Goal: Navigation & Orientation: Understand site structure

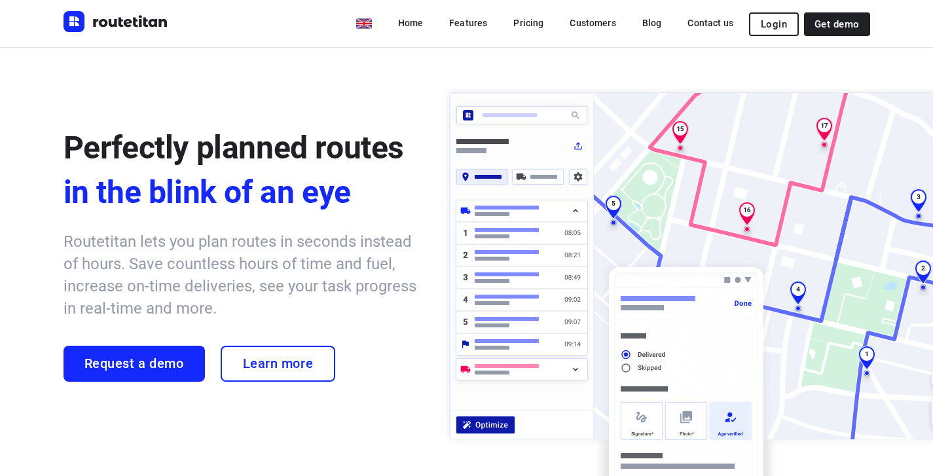
click at [230, 71] on div "Perfectly planned routes in the blink of an eye Routetitan lets you plan routes…" at bounding box center [466, 264] width 933 height 434
click at [536, 22] on link "Pricing" at bounding box center [528, 23] width 51 height 24
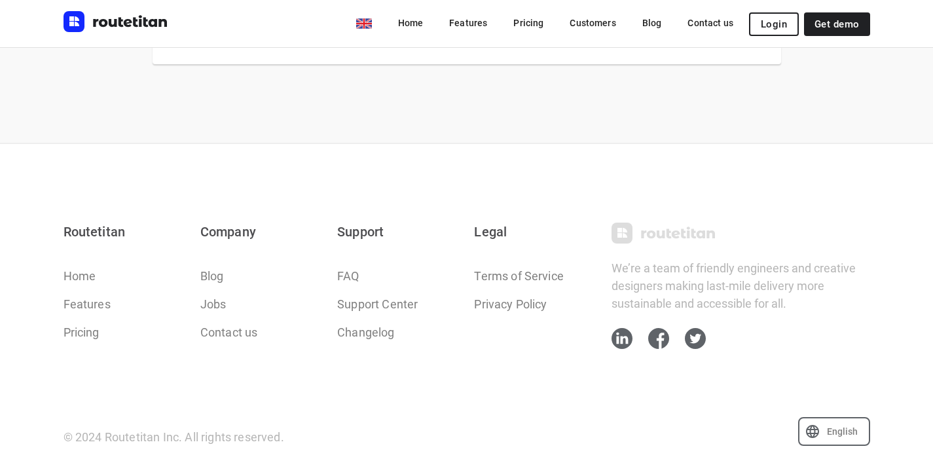
scroll to position [1629, 0]
click at [619, 337] on icon at bounding box center [621, 337] width 21 height 21
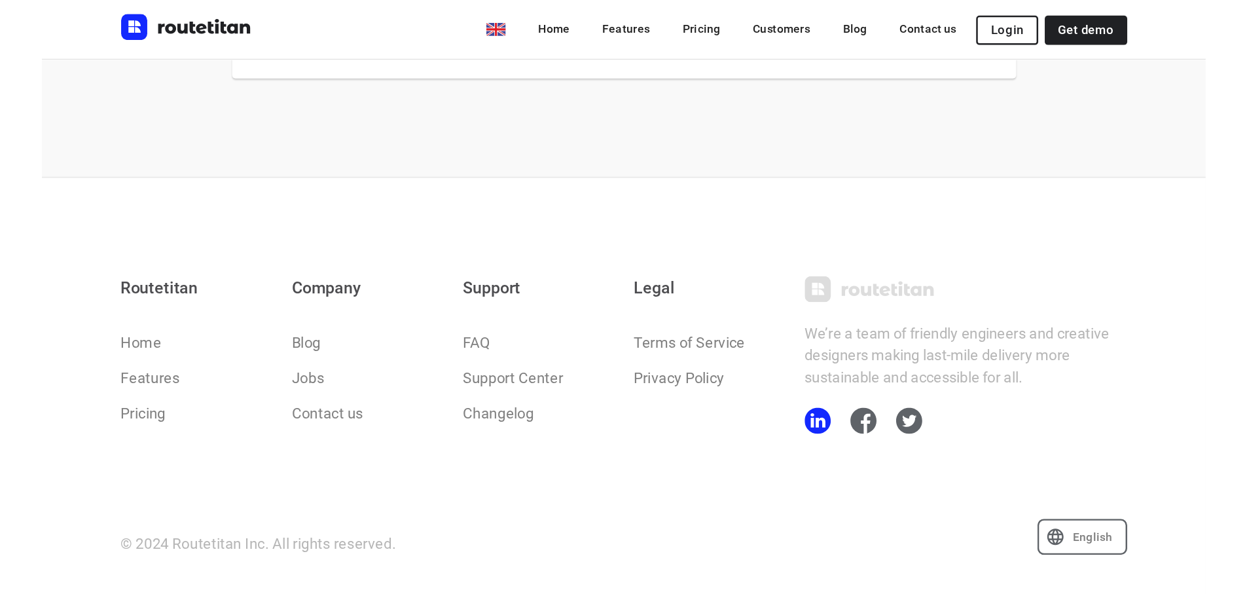
scroll to position [1511, 0]
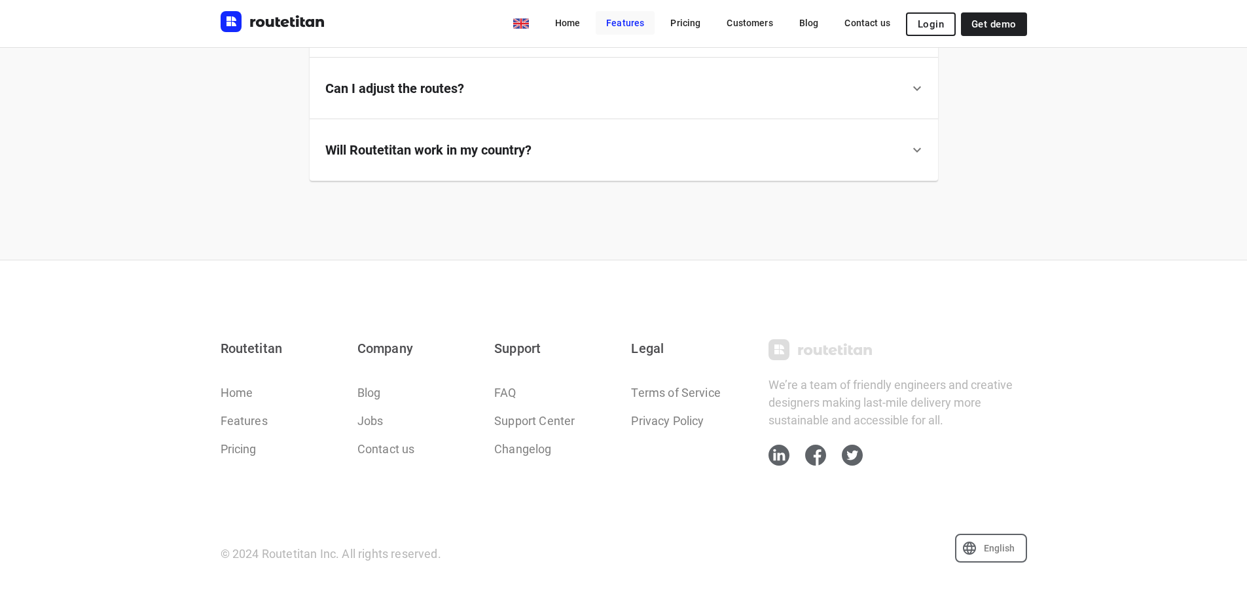
click at [643, 23] on link "Features" at bounding box center [625, 23] width 59 height 24
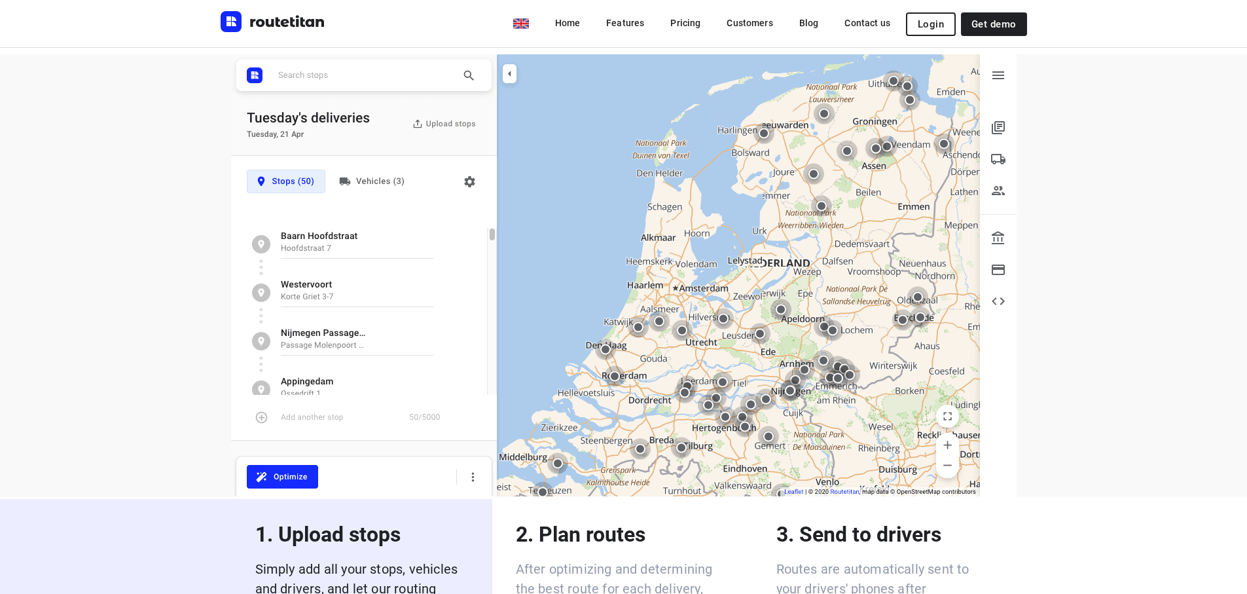
scroll to position [1783, 0]
click at [932, 122] on img at bounding box center [624, 276] width 786 height 442
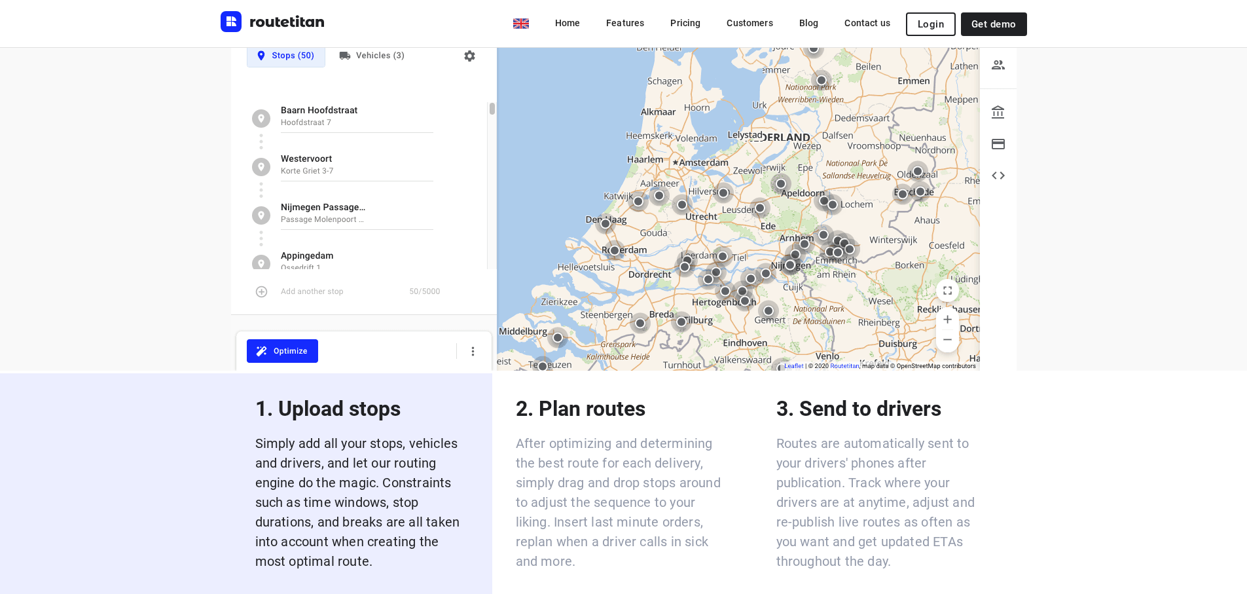
click at [932, 162] on img at bounding box center [624, 150] width 786 height 442
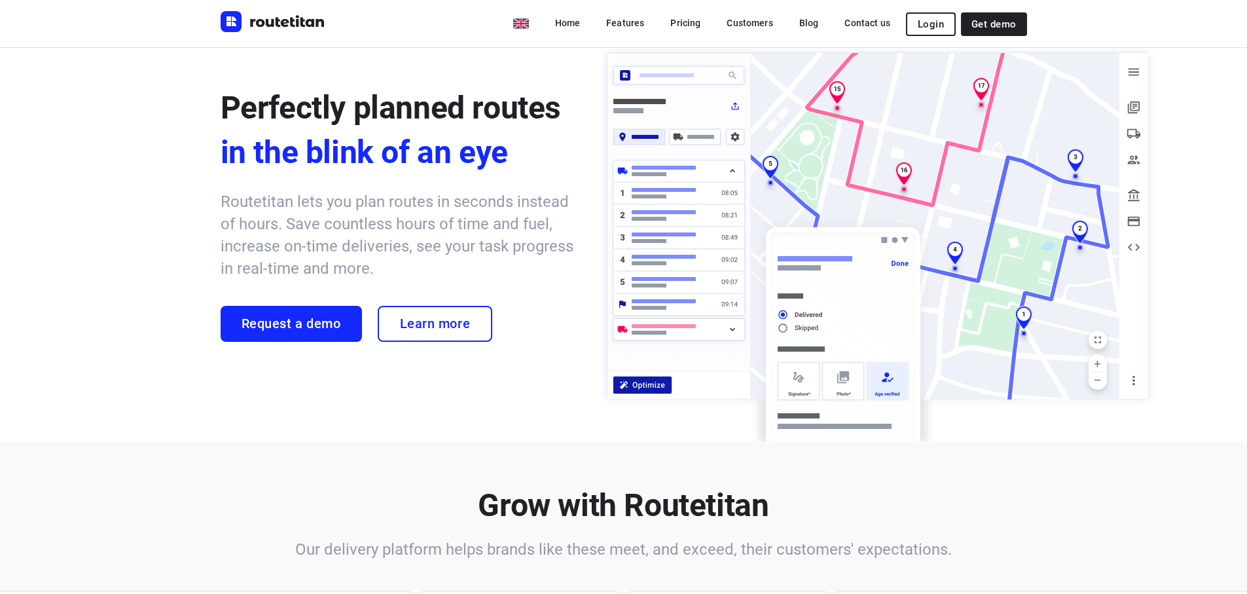
scroll to position [0, 0]
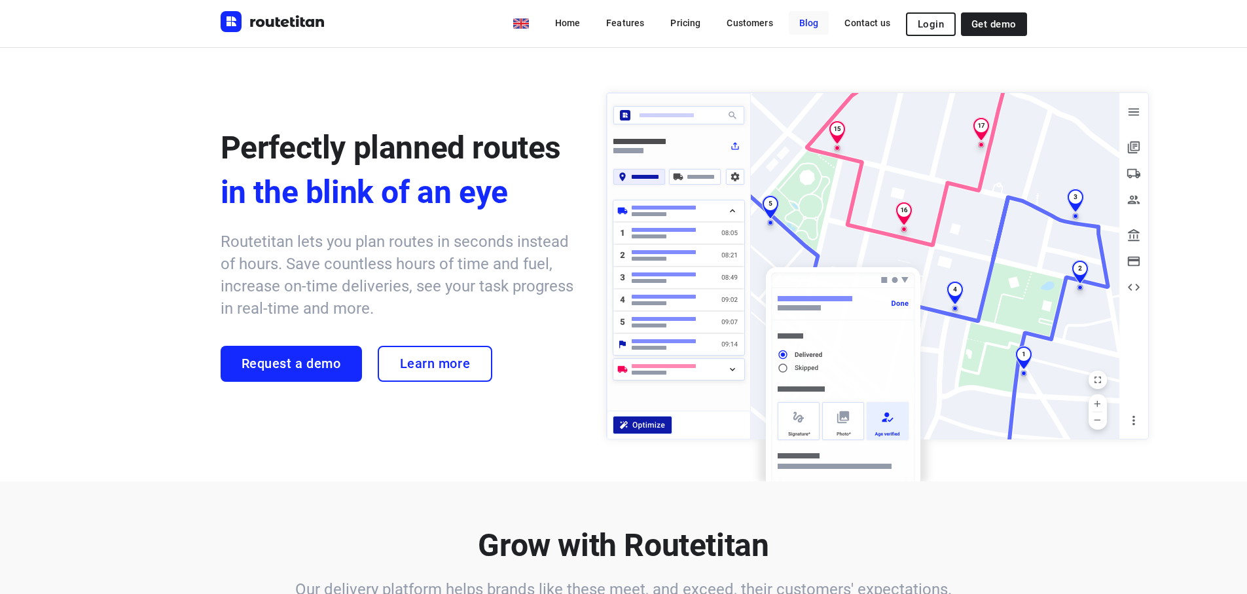
click at [812, 24] on link "Blog" at bounding box center [809, 23] width 41 height 24
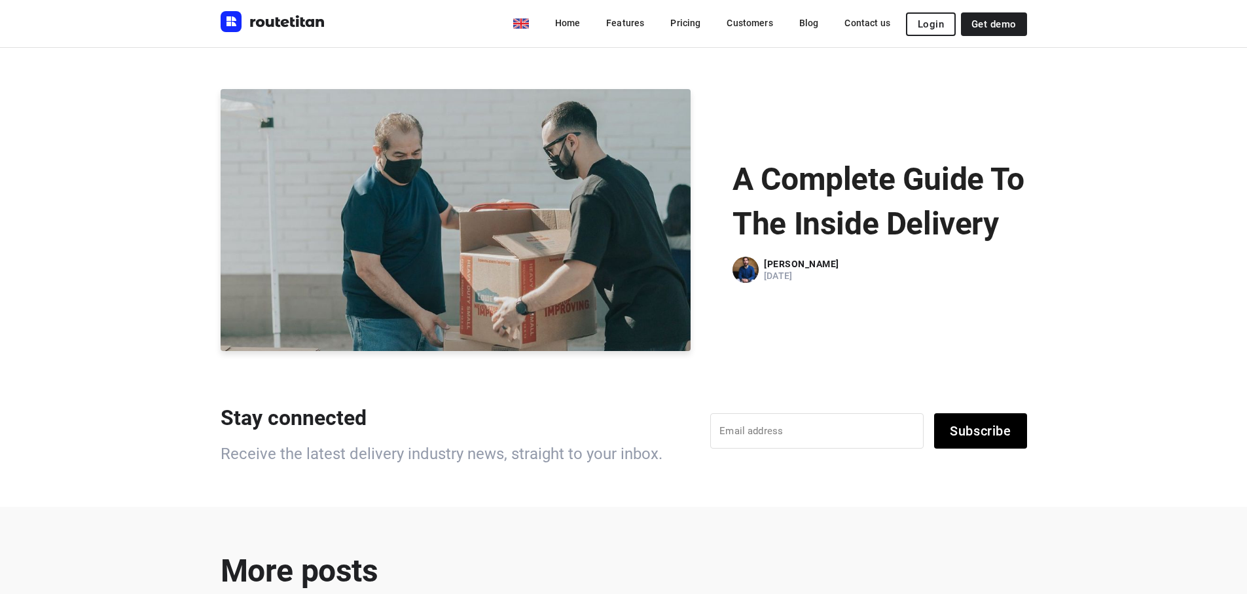
click at [285, 21] on img "Routetitan" at bounding box center [273, 21] width 105 height 21
